Goal: Book appointment/travel/reservation

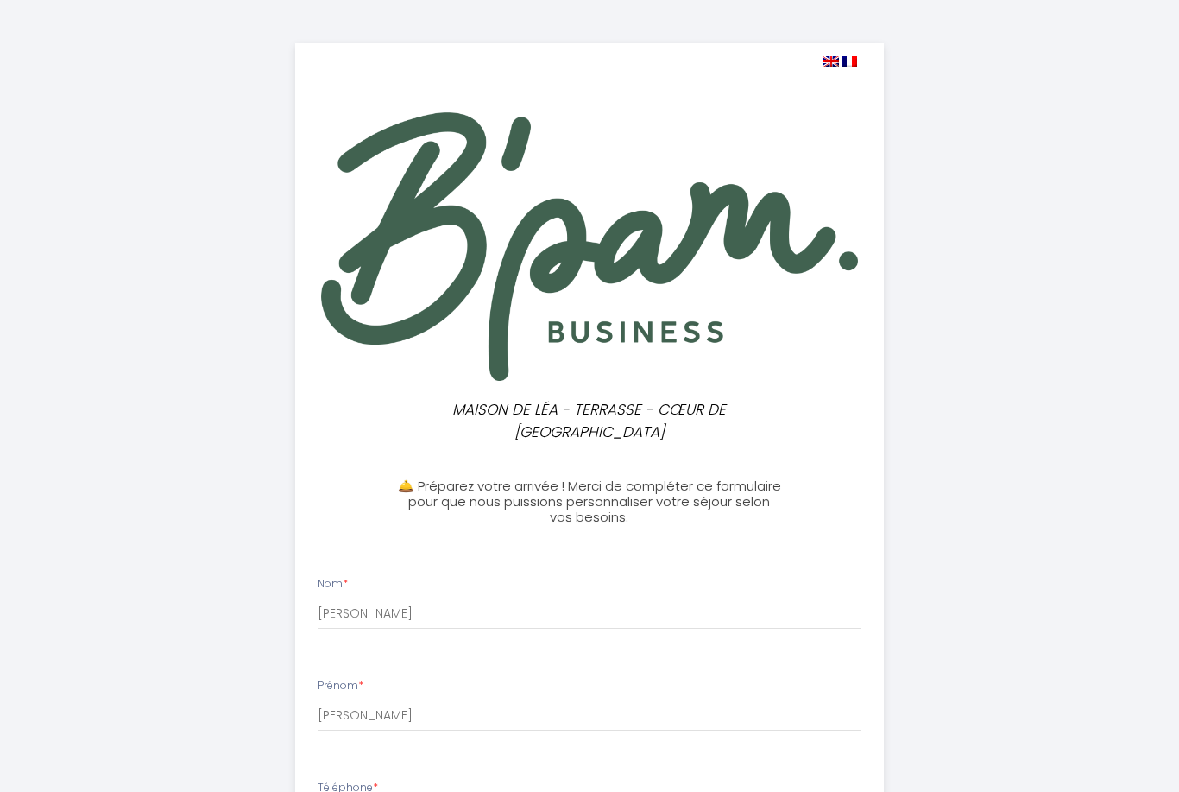
select select
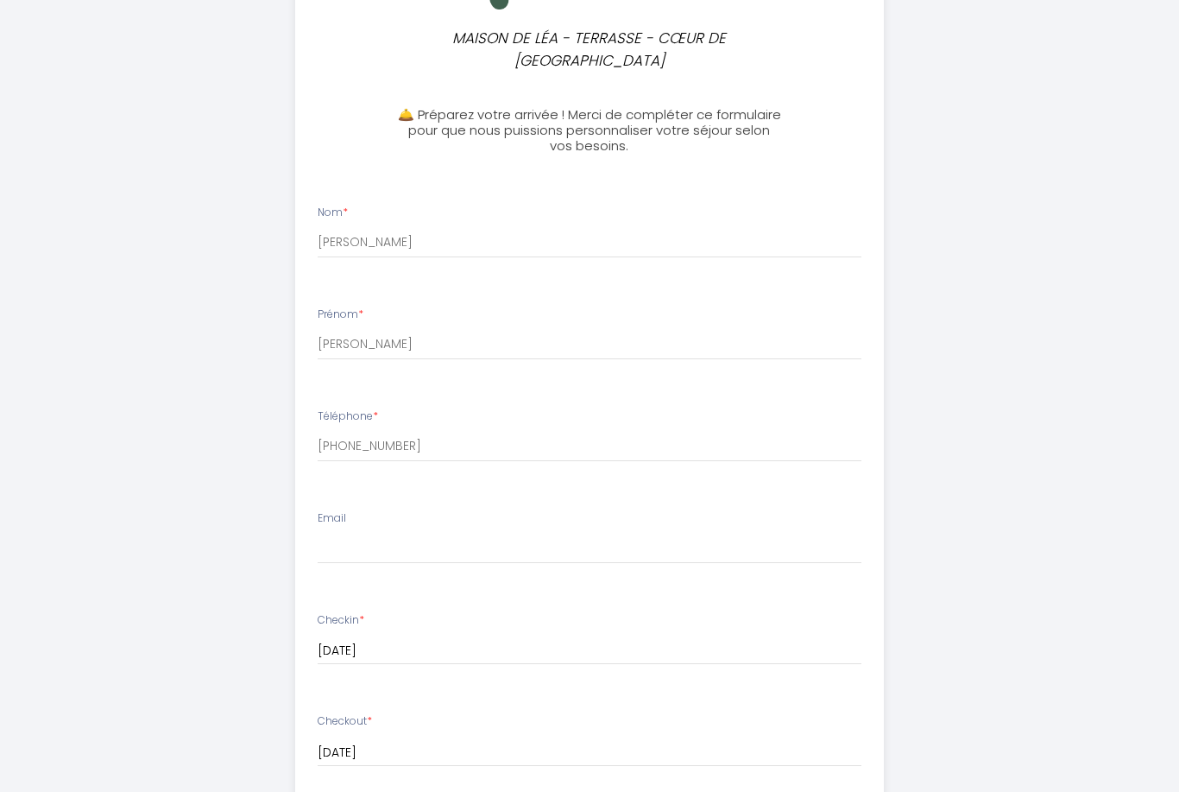
scroll to position [381, 0]
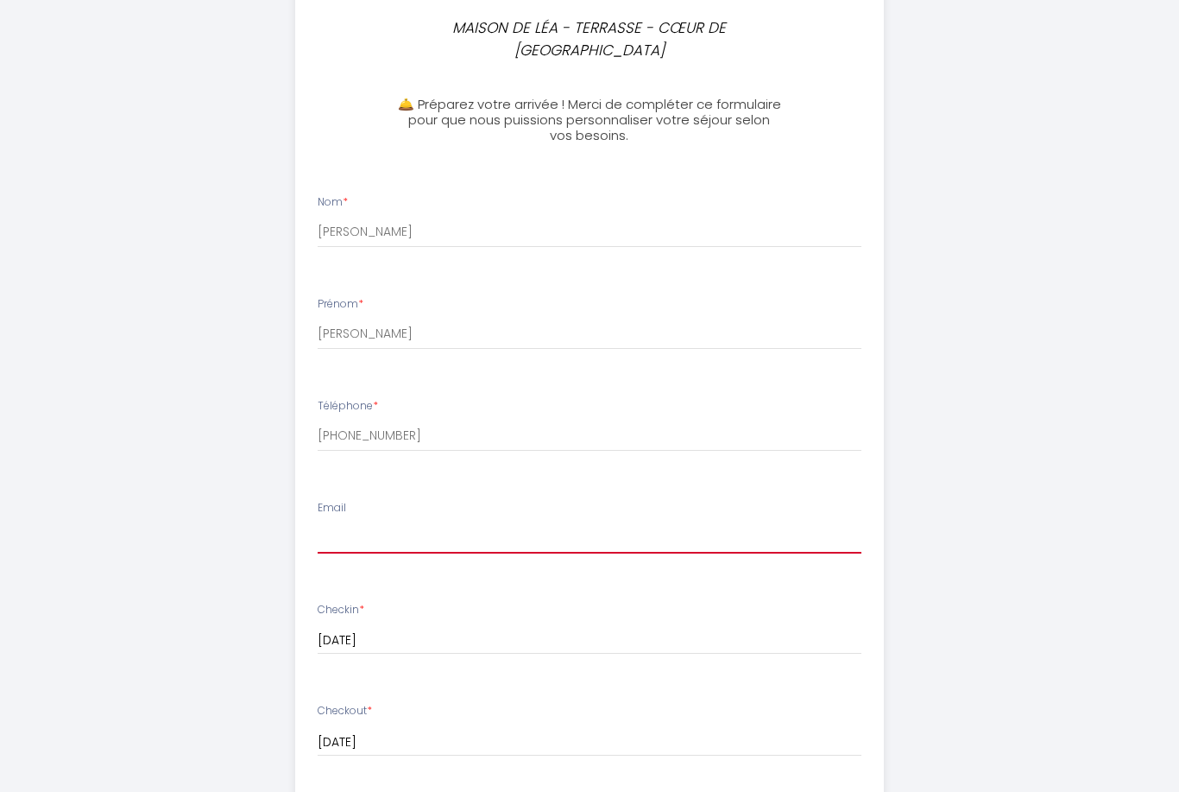
click at [412, 523] on input "Email" at bounding box center [590, 538] width 545 height 31
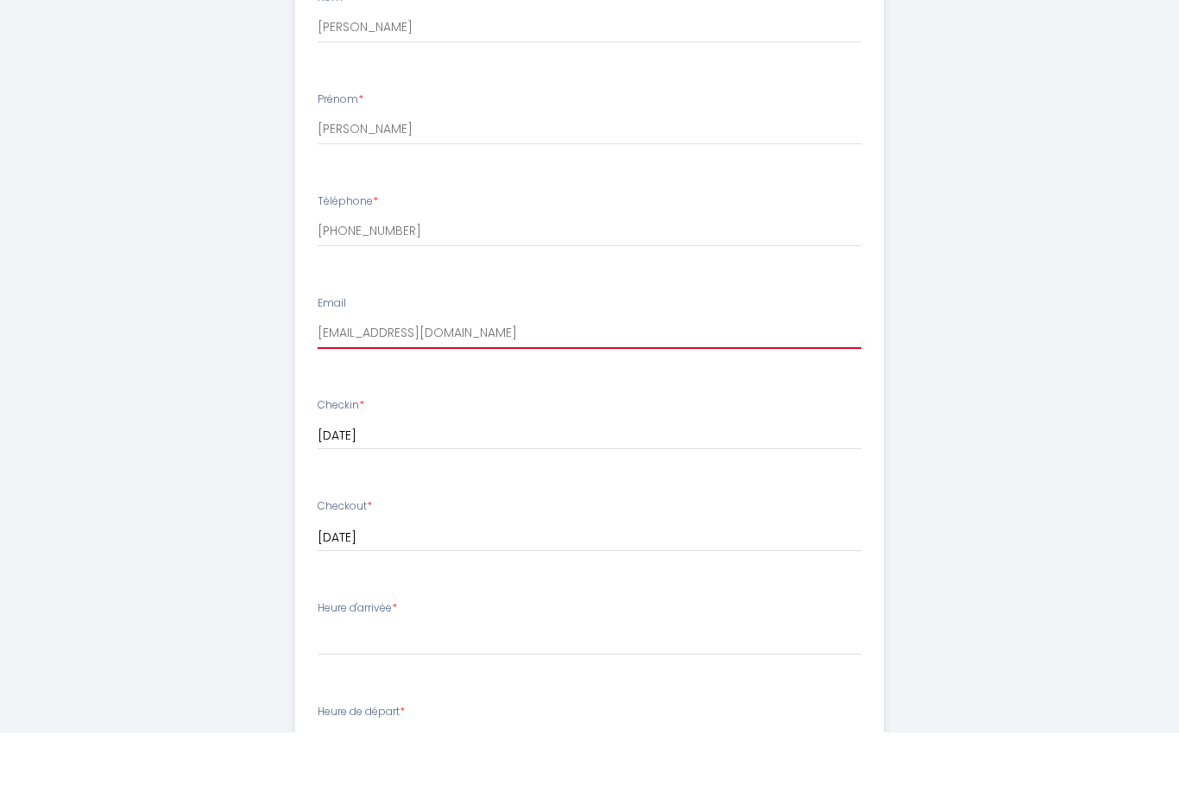
scroll to position [527, 0]
type input "[EMAIL_ADDRESS][DOMAIN_NAME]"
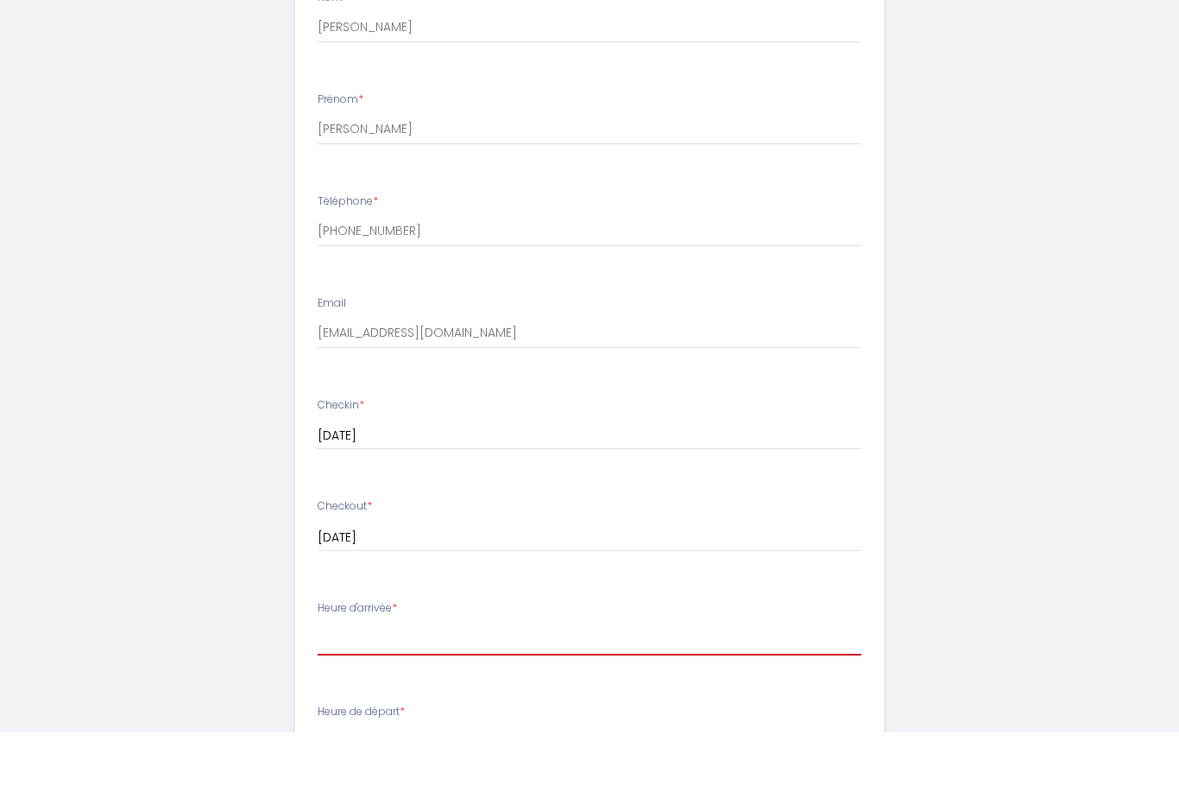
click at [348, 682] on select "17:00 17:30 18:00 18:30 19:00 19:30 20:00 20:30 21:00 21:30 22:00 22:30 23:00 2…" at bounding box center [590, 698] width 545 height 33
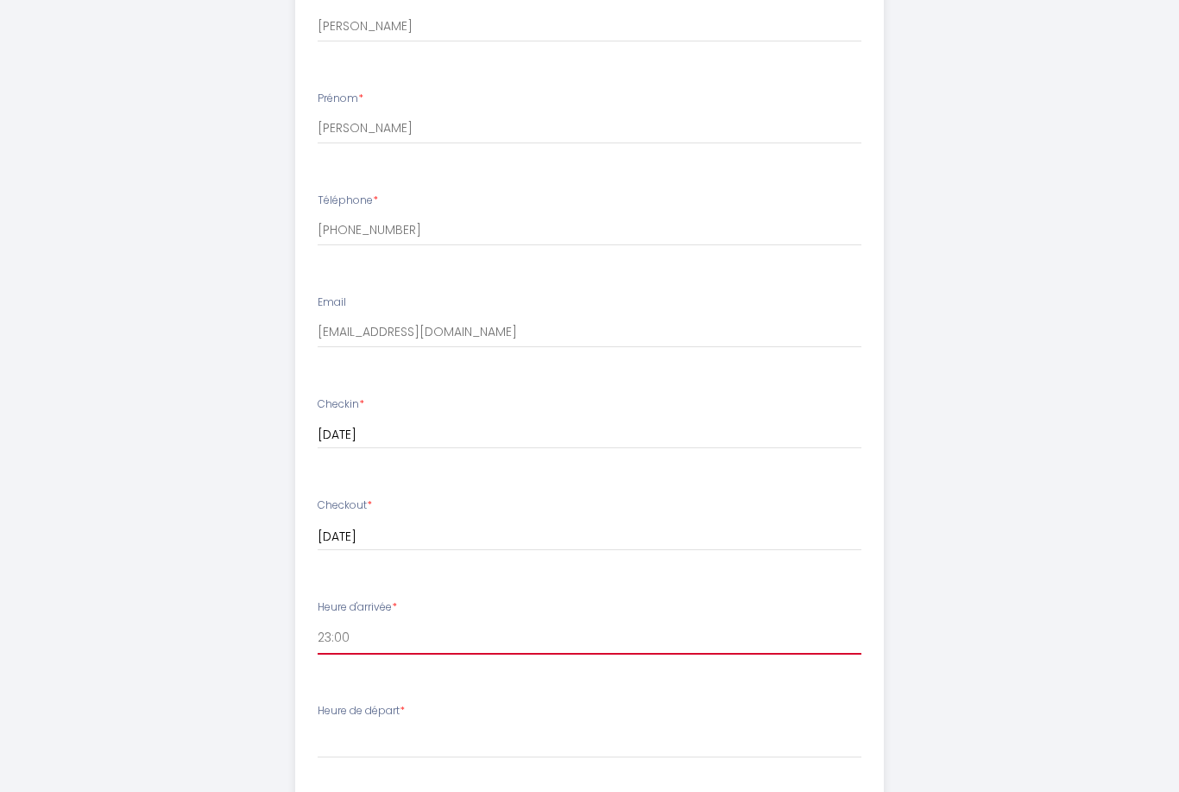
click at [672, 622] on select "17:00 17:30 18:00 18:30 19:00 19:30 20:00 20:30 21:00 21:30 22:00 22:30 23:00 2…" at bounding box center [590, 638] width 545 height 33
select select "23:30"
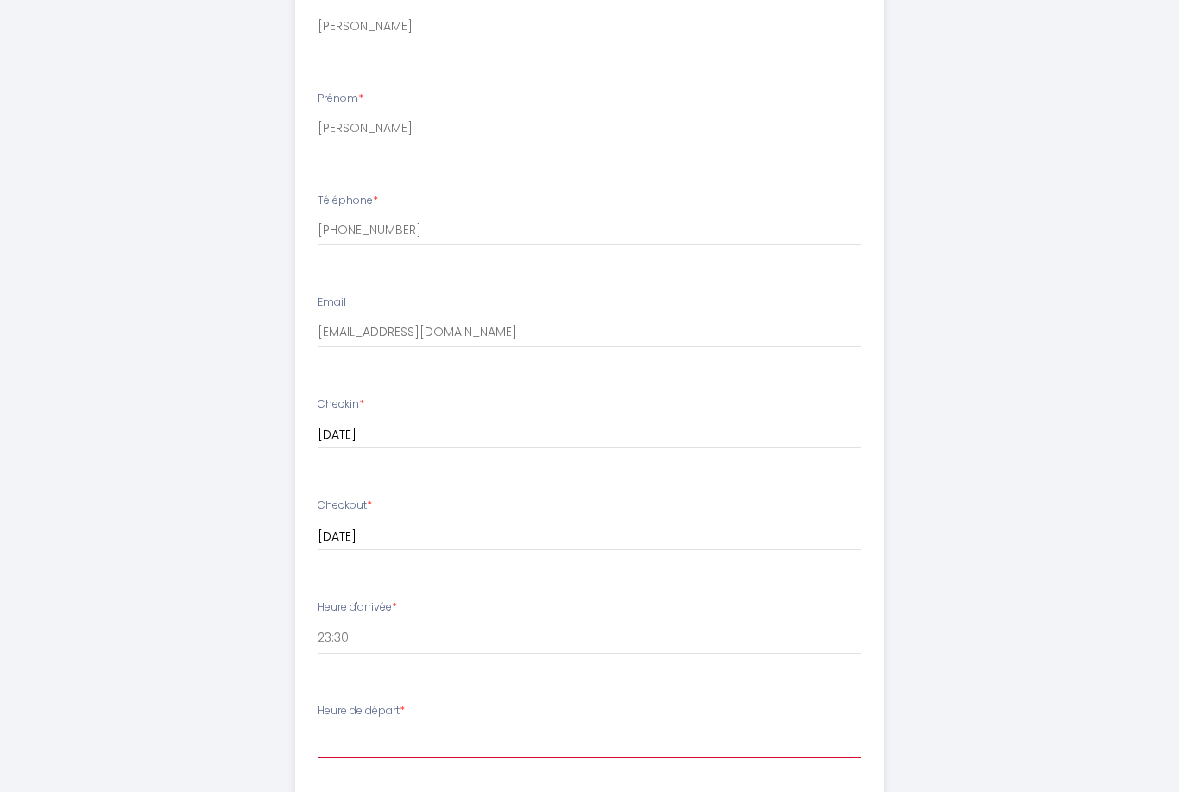
click at [366, 725] on select "00:00 00:30 01:00 01:30 02:00 02:30 03:00 03:30 04:00 04:30 05:00 05:30 06:00 0…" at bounding box center [590, 741] width 545 height 33
select select "11:00"
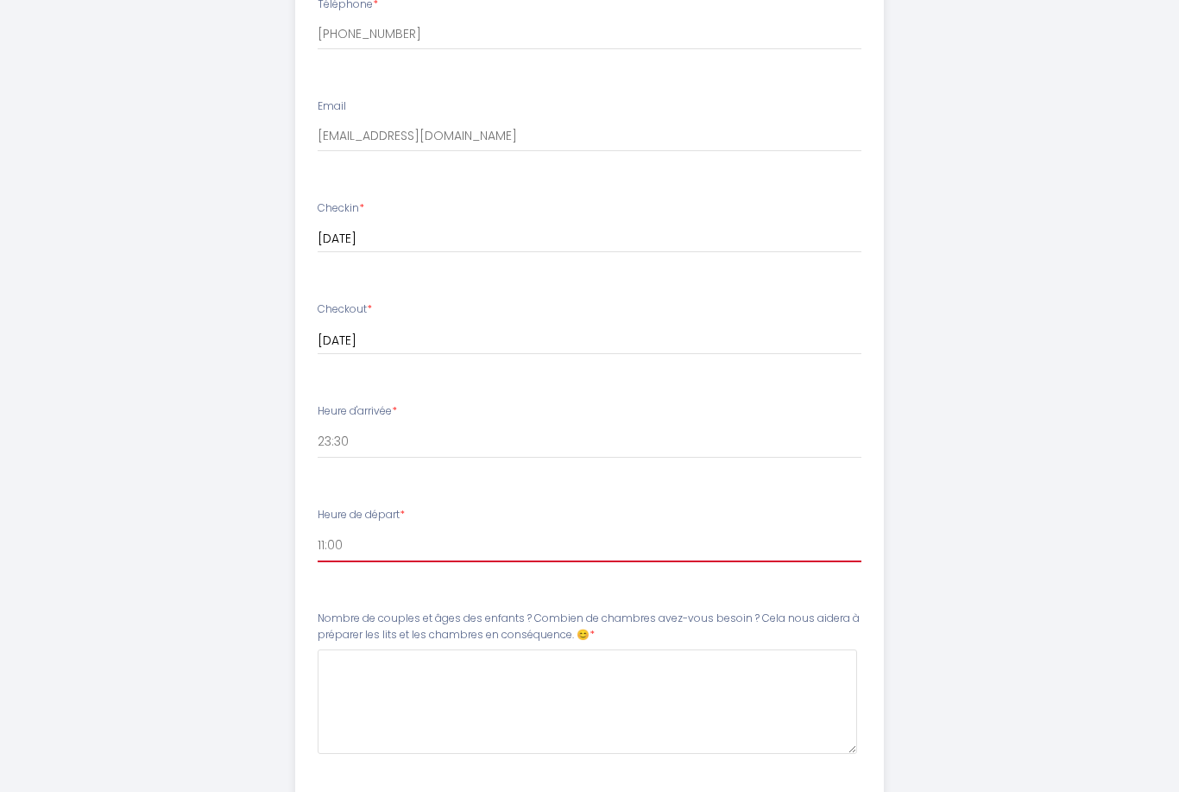
scroll to position [784, 0]
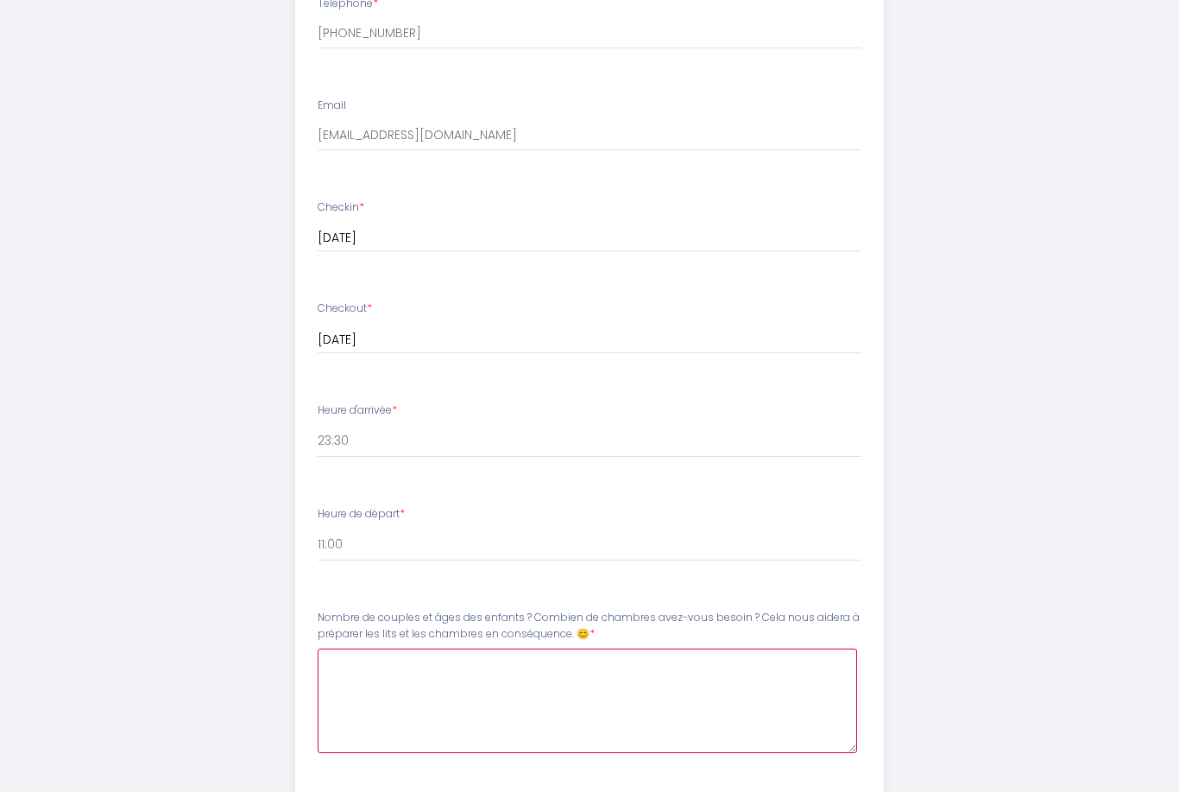
click at [354, 648] on 😊8 at bounding box center [588, 700] width 540 height 104
type 😊8 "Nous dormions separe. Les filles ensemble dans une chambre. Et 2 chambres pour …"
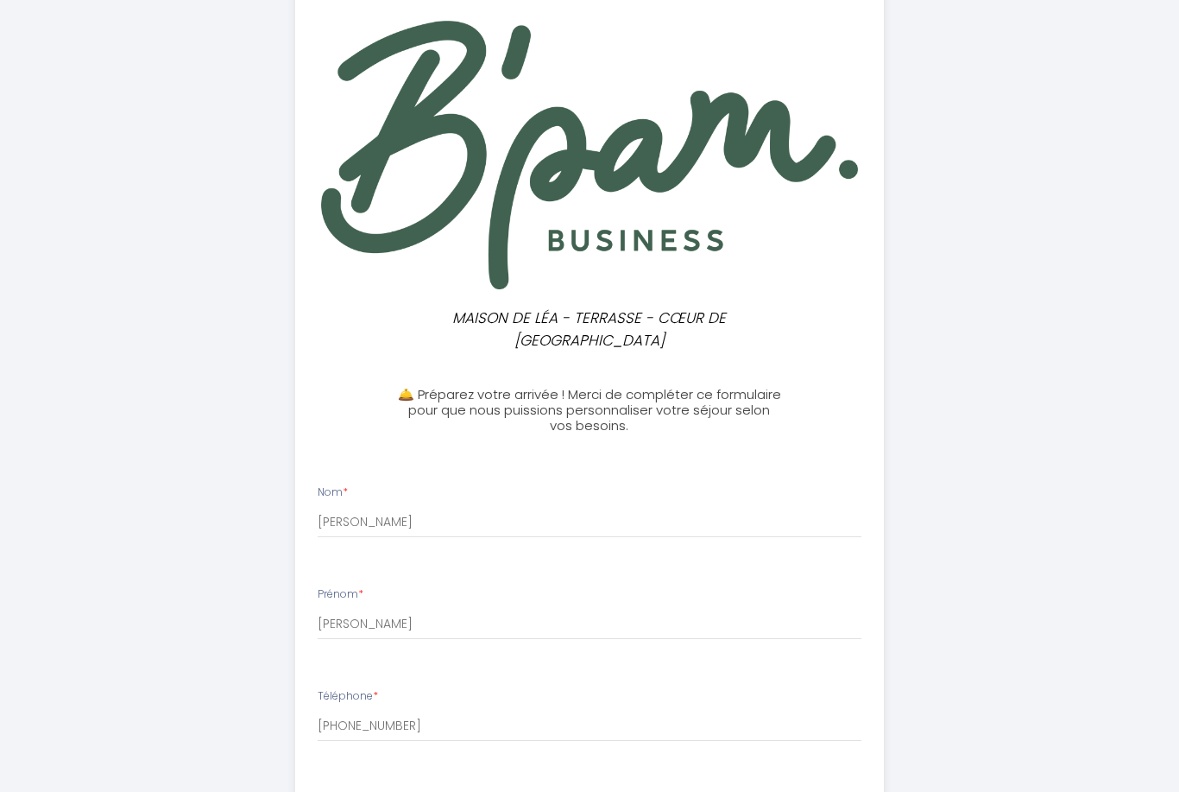
scroll to position [0, 0]
